Goal: Check status: Check status

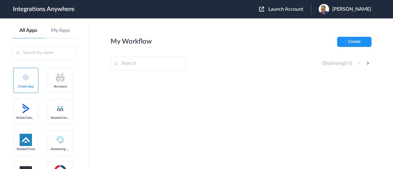
click at [287, 10] on span "Launch Account" at bounding box center [286, 9] width 35 height 5
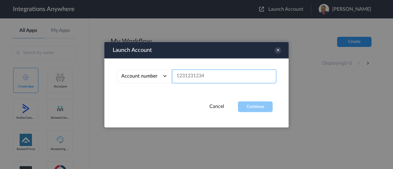
click at [196, 77] on input "text" at bounding box center [224, 76] width 105 height 14
paste input "2525139365"
type input "2525139365"
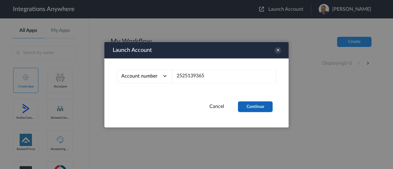
click at [256, 110] on button "Continue" at bounding box center [255, 106] width 35 height 11
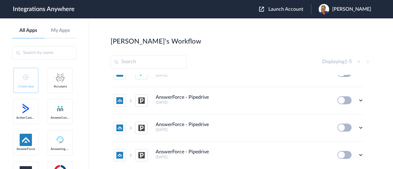
scroll to position [5, 0]
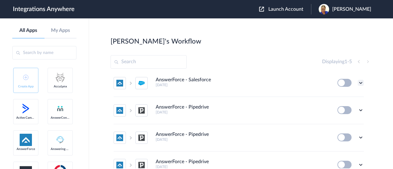
click at [358, 83] on icon at bounding box center [361, 83] width 6 height 6
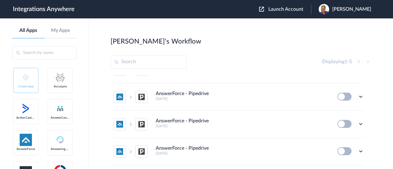
scroll to position [0, 0]
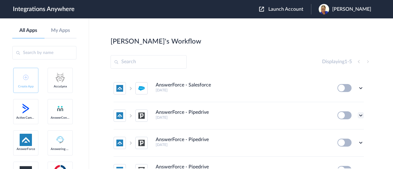
click at [358, 116] on icon at bounding box center [361, 116] width 6 height 6
click at [341, 141] on link "Task history" at bounding box center [344, 141] width 30 height 4
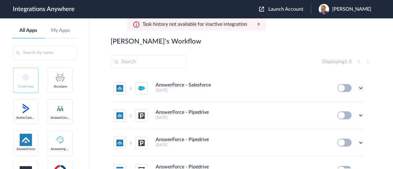
click at [358, 89] on icon at bounding box center [361, 88] width 6 height 6
click at [336, 114] on link "Task history" at bounding box center [344, 114] width 30 height 4
